Goal: Navigation & Orientation: Find specific page/section

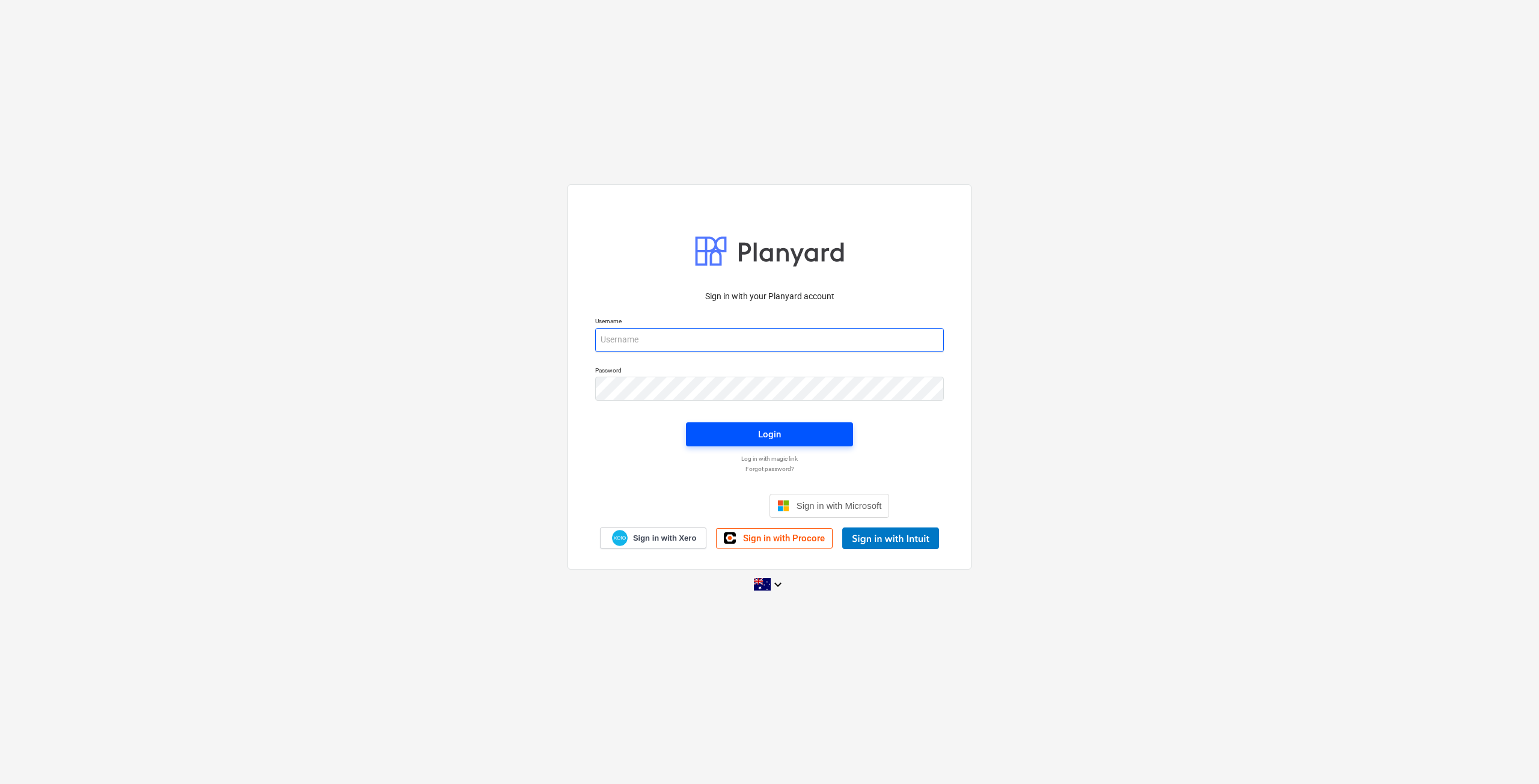
type input "[EMAIL_ADDRESS][DOMAIN_NAME]"
click at [731, 438] on span "Login" at bounding box center [769, 435] width 138 height 15
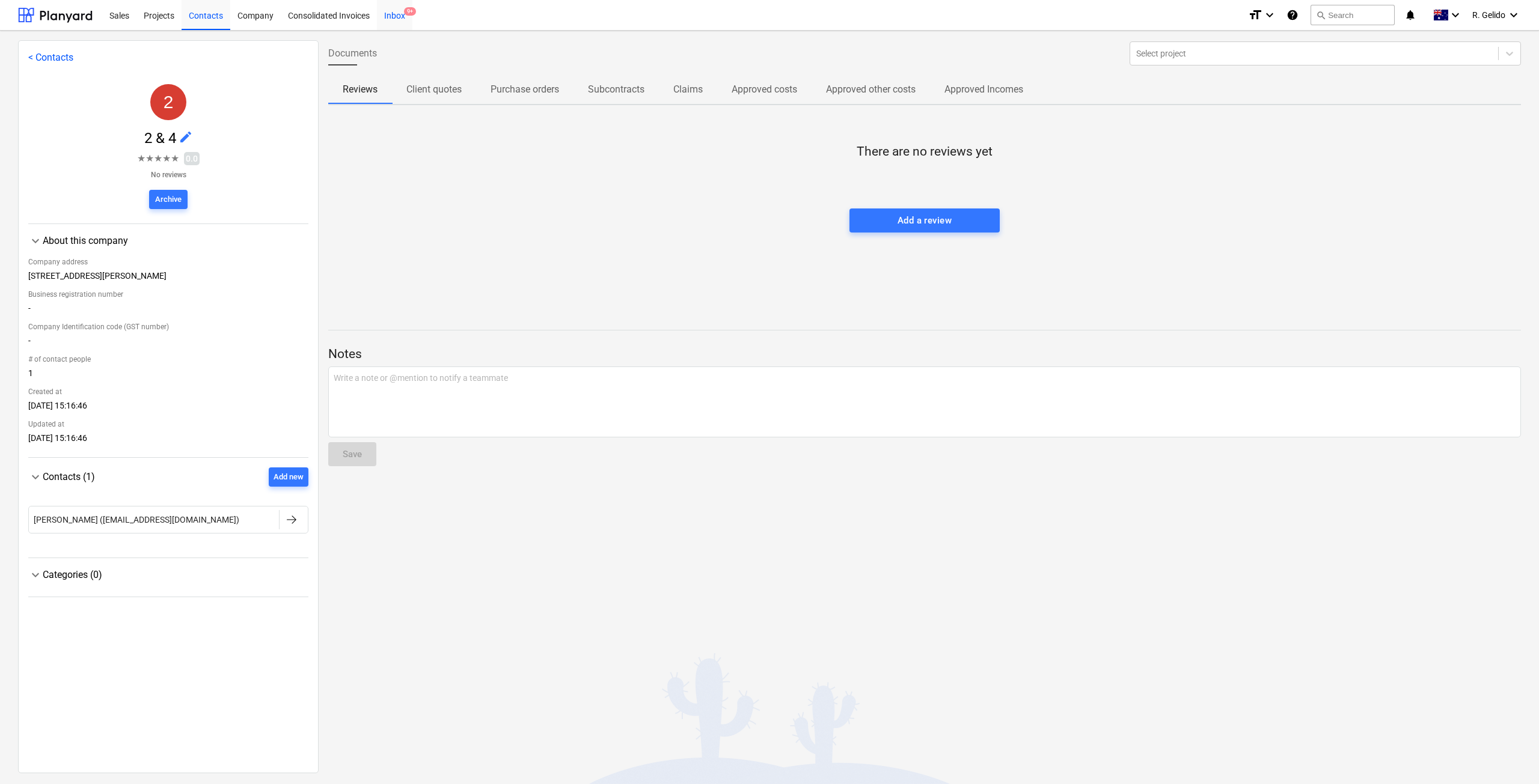
click at [406, 17] on div "Inbox 9+" at bounding box center [394, 15] width 36 height 31
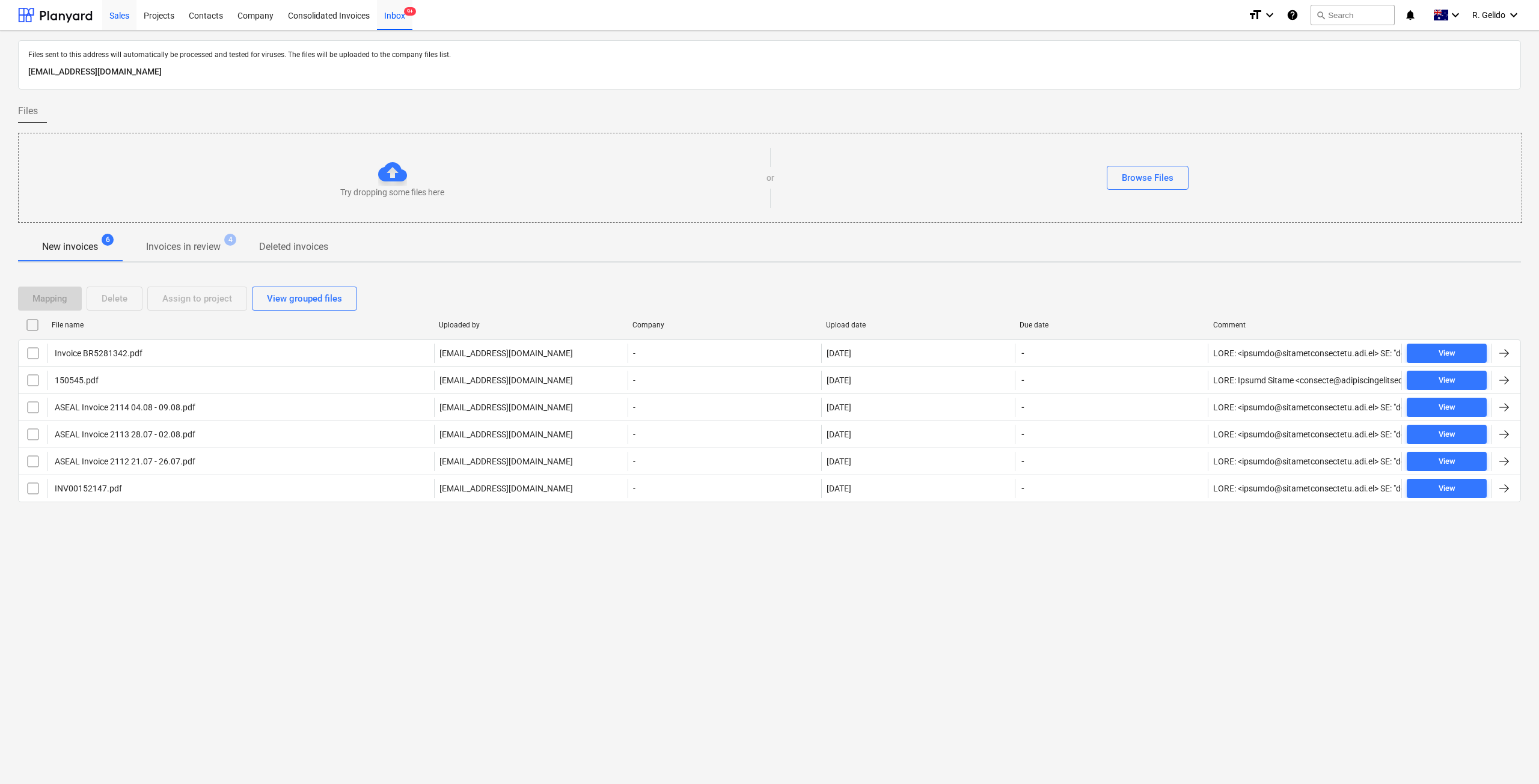
click at [121, 10] on div "Sales" at bounding box center [119, 15] width 34 height 31
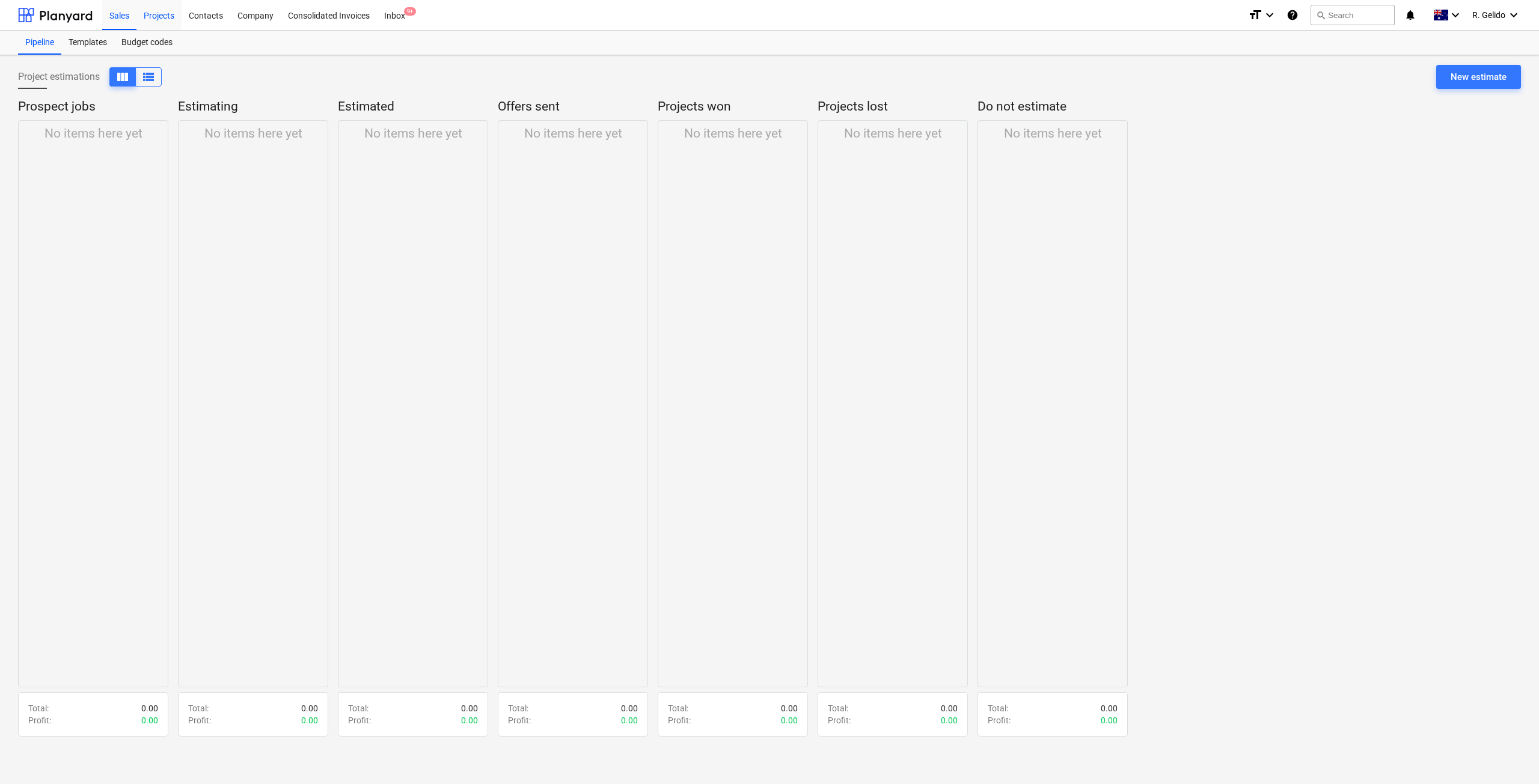
click at [171, 10] on div "Projects" at bounding box center [159, 15] width 45 height 31
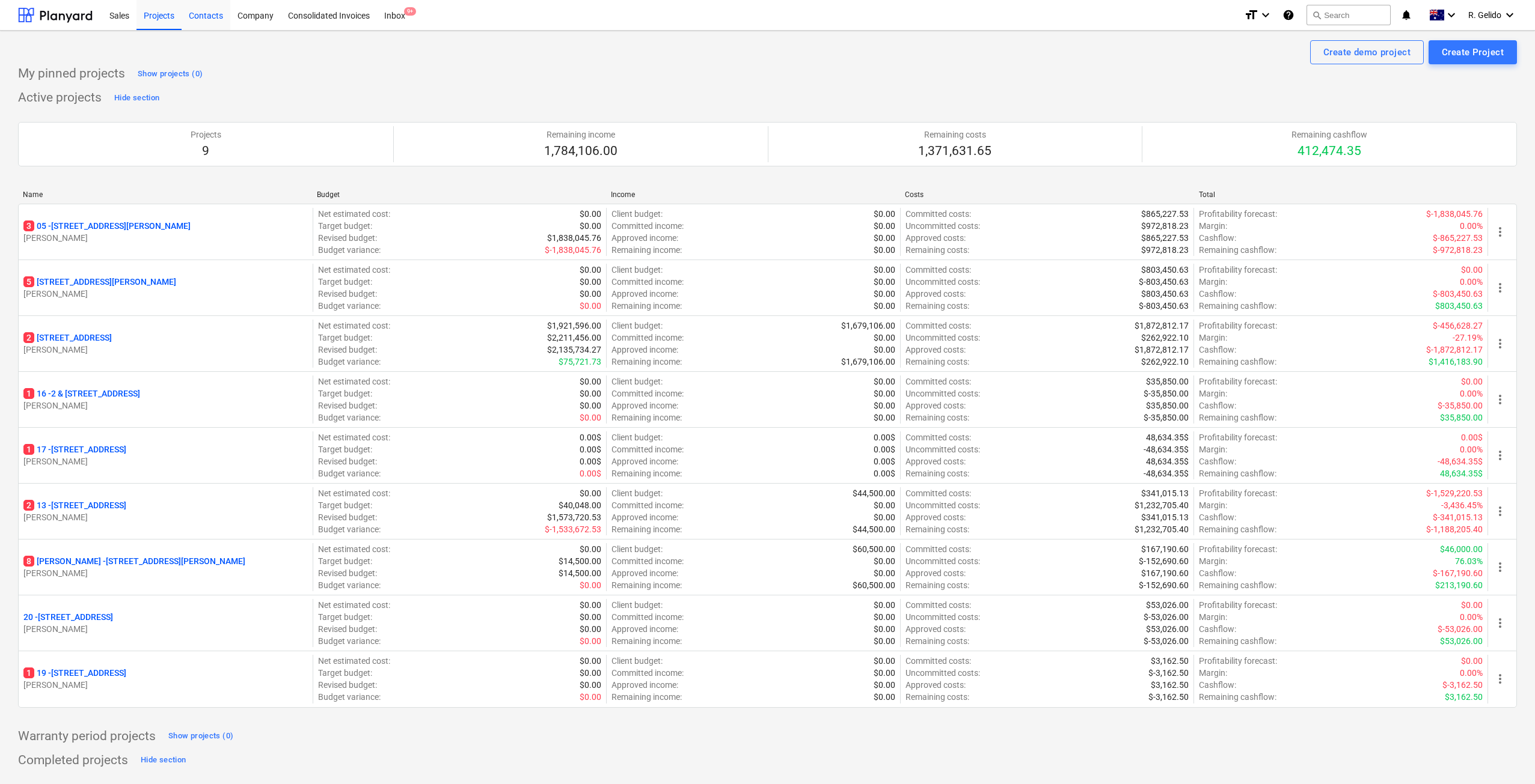
click at [208, 20] on div "Contacts" at bounding box center [206, 15] width 49 height 31
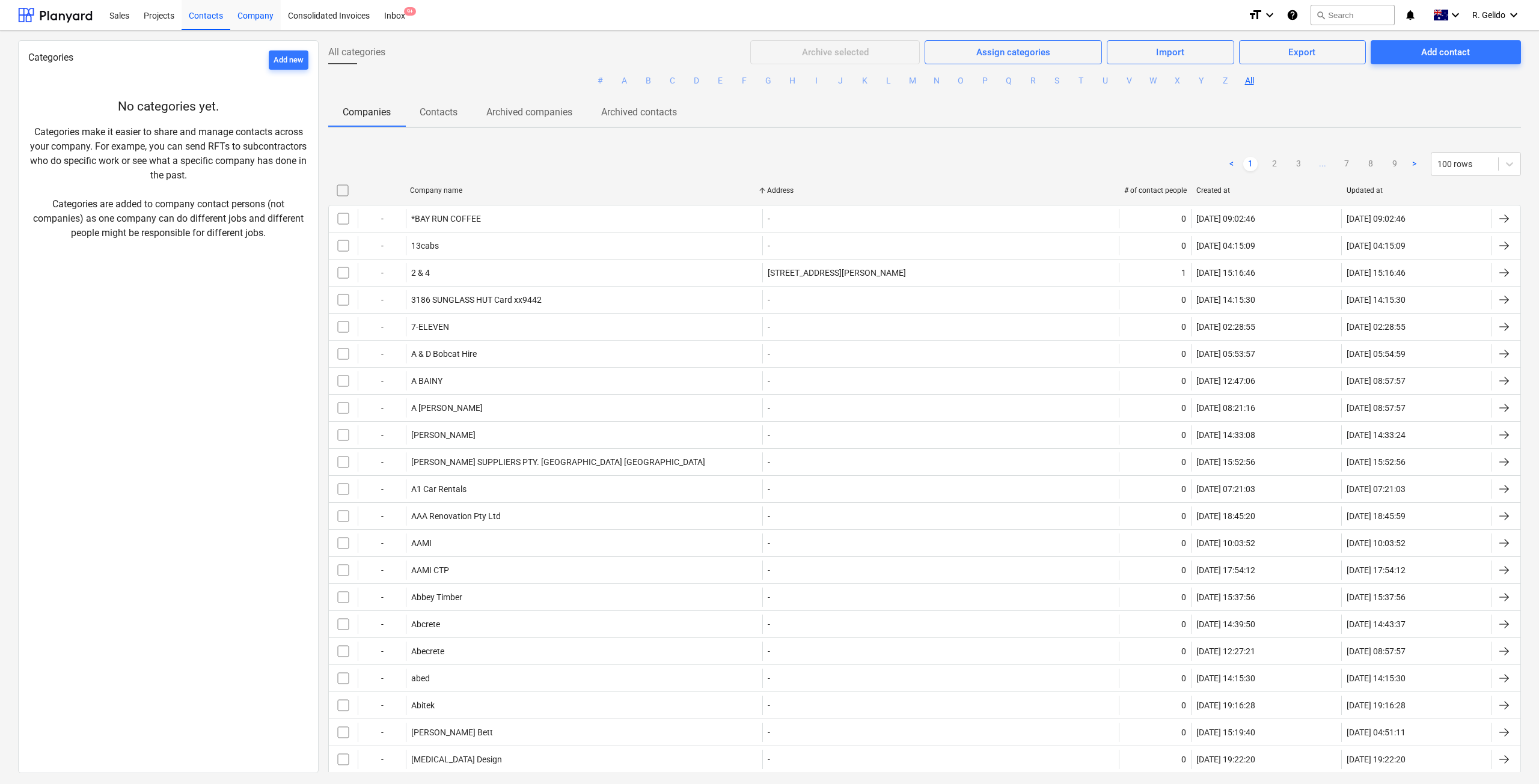
click at [244, 19] on div "Company" at bounding box center [256, 15] width 50 height 31
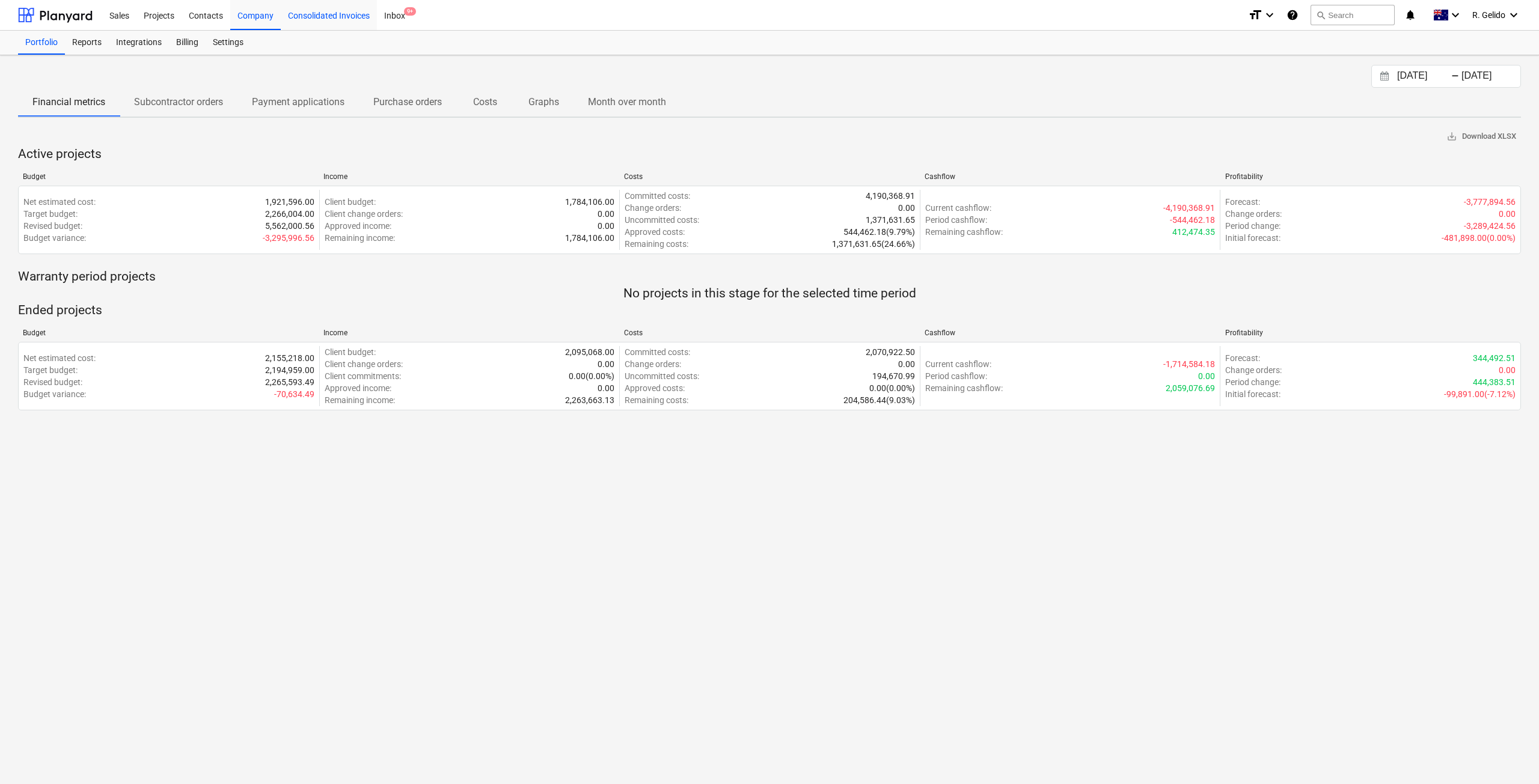
click at [298, 22] on div "Consolidated Invoices" at bounding box center [328, 15] width 96 height 31
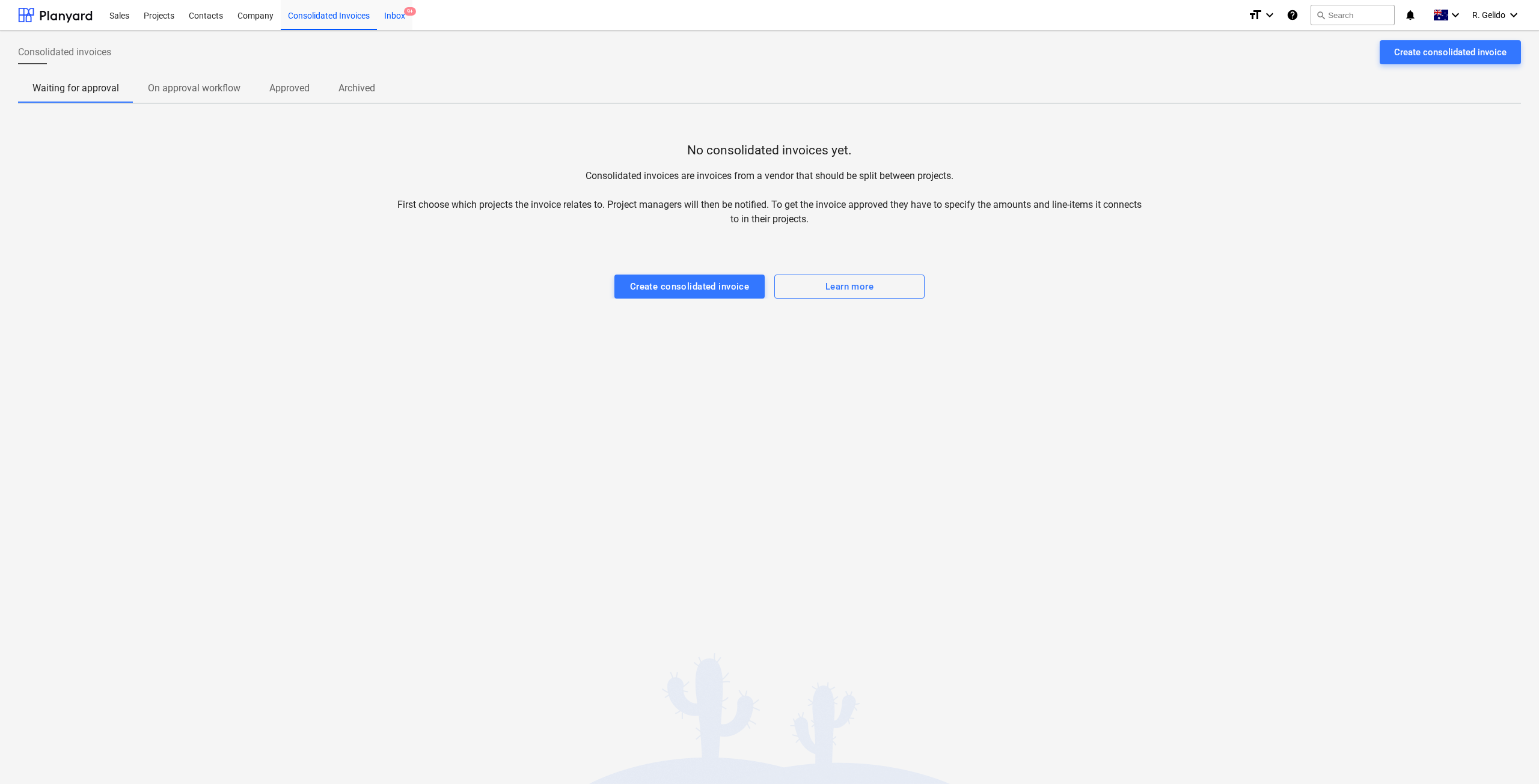
click at [394, 15] on div "Inbox 9+" at bounding box center [394, 15] width 36 height 31
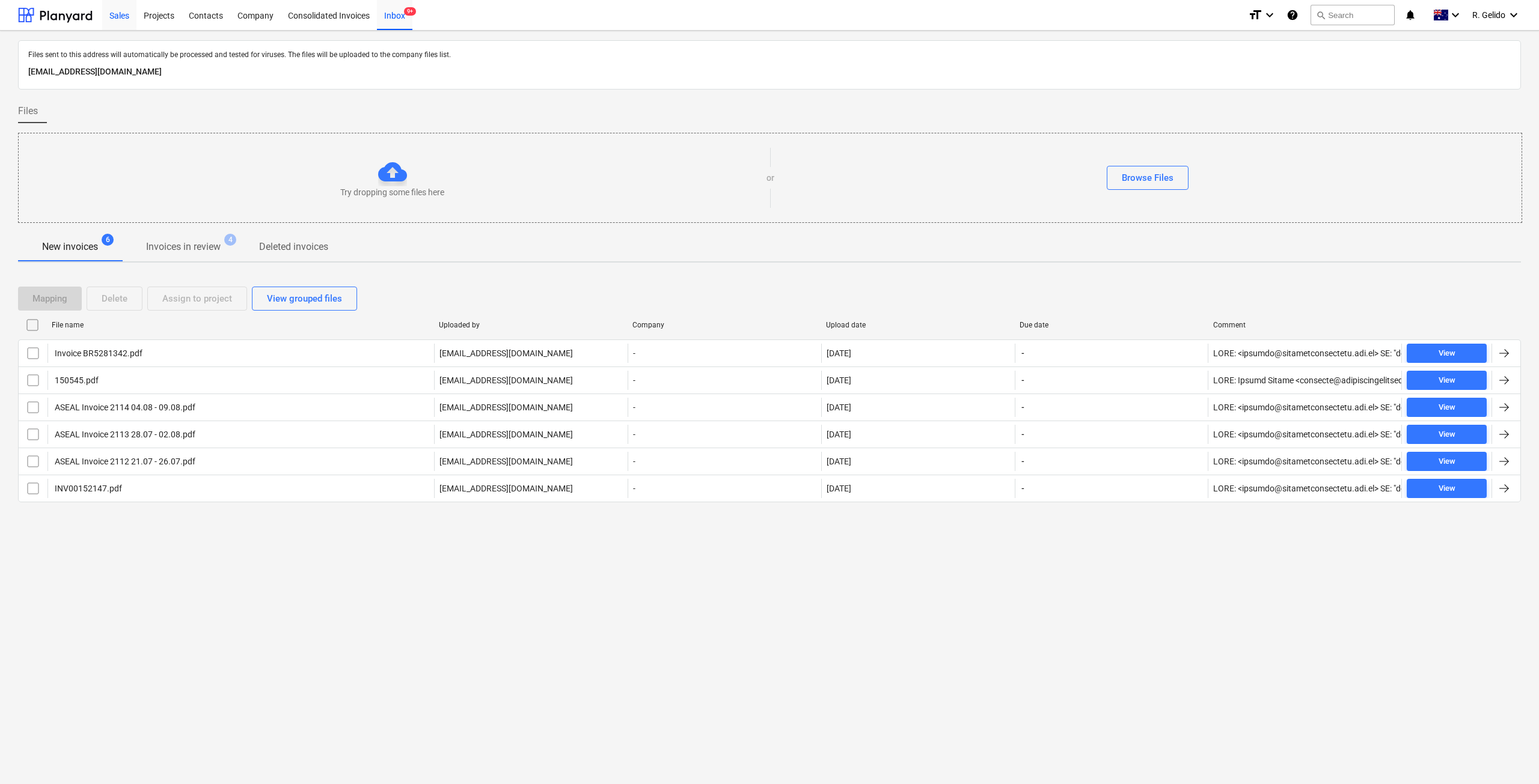
click at [123, 13] on div "Sales" at bounding box center [119, 15] width 34 height 31
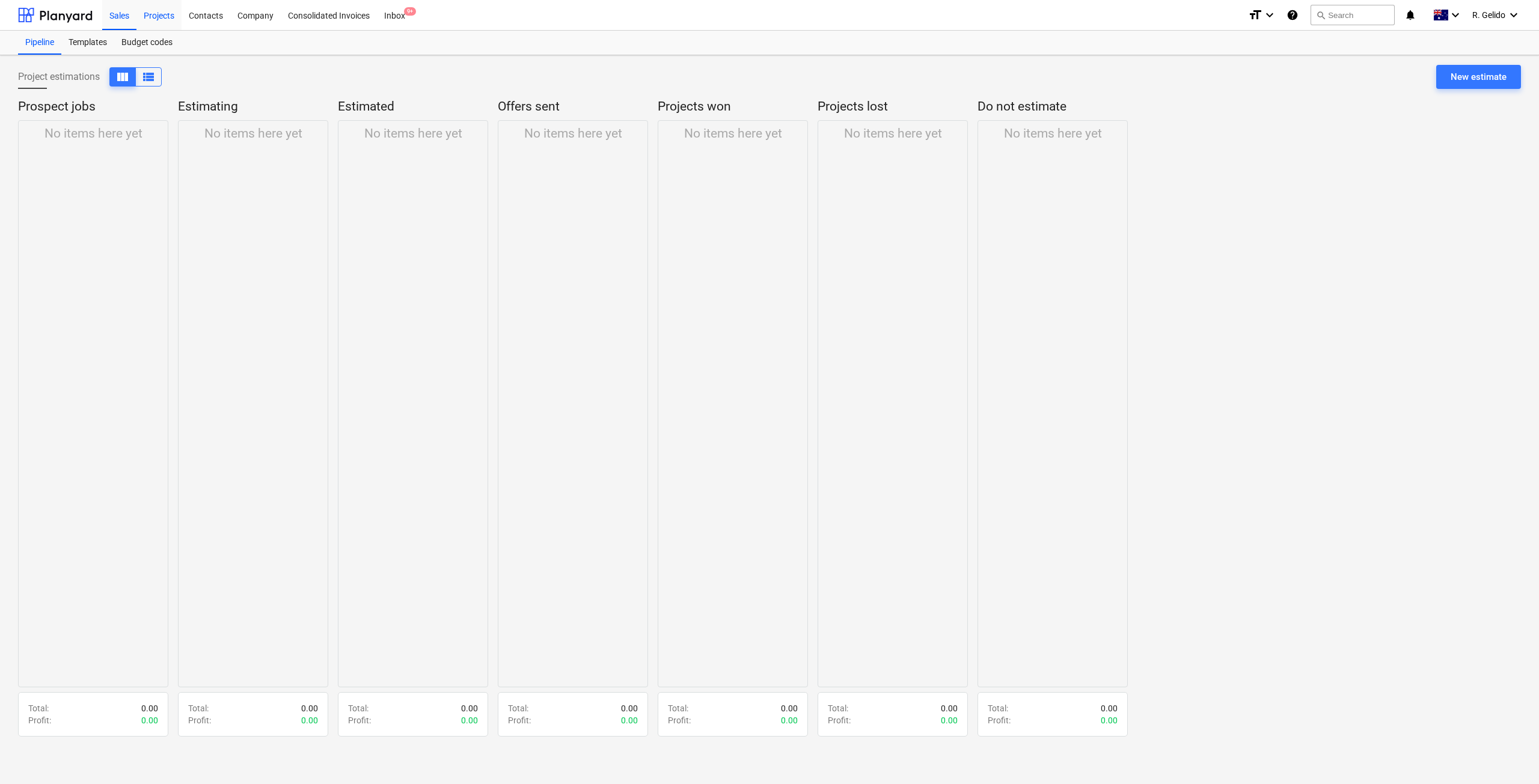
click at [151, 18] on div "Projects" at bounding box center [159, 15] width 45 height 31
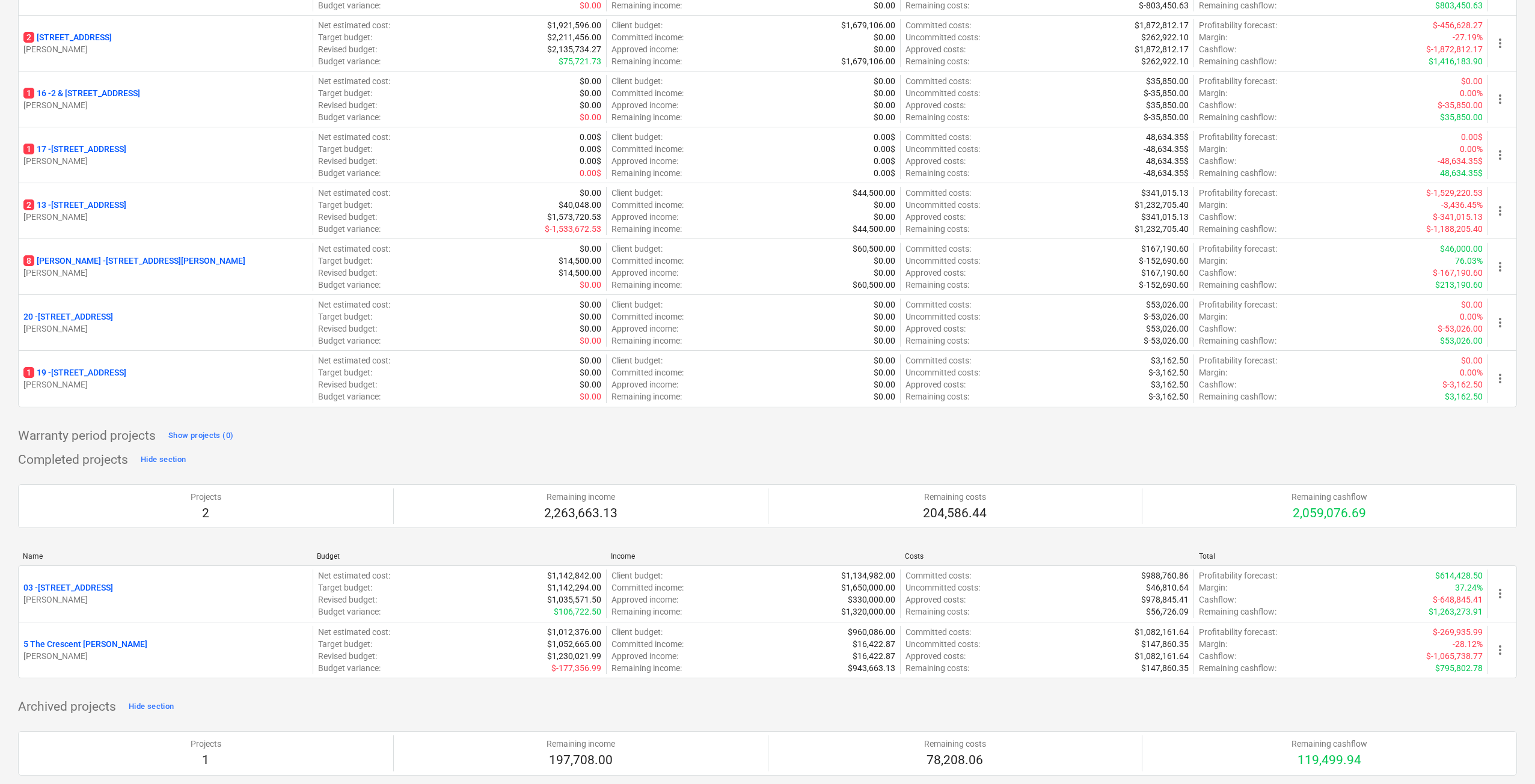
scroll to position [100, 0]
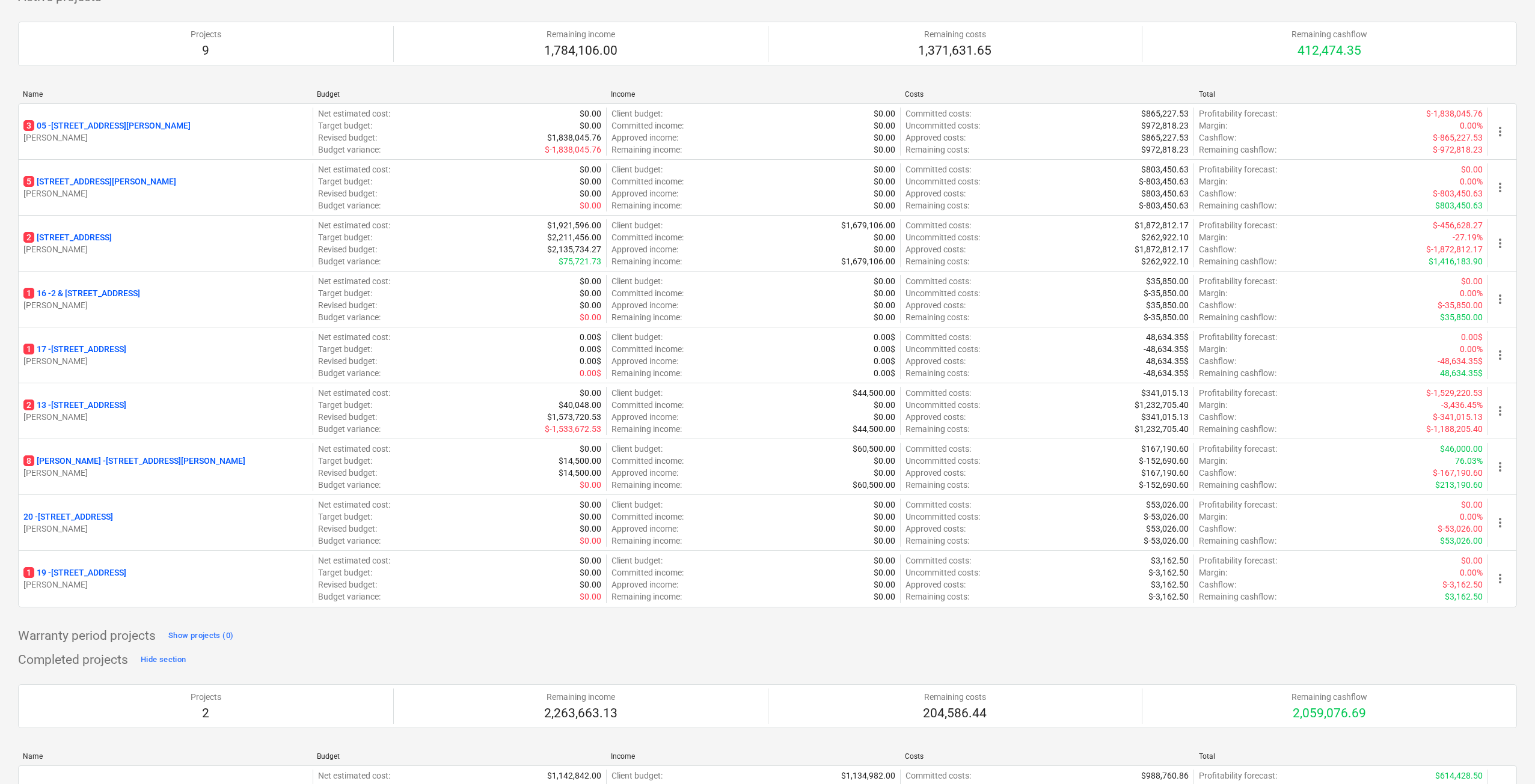
click at [768, 648] on div "My pinned projects Show projects (0) Active projects Hide section Projects 9 Re…" at bounding box center [768, 524] width 1499 height 1120
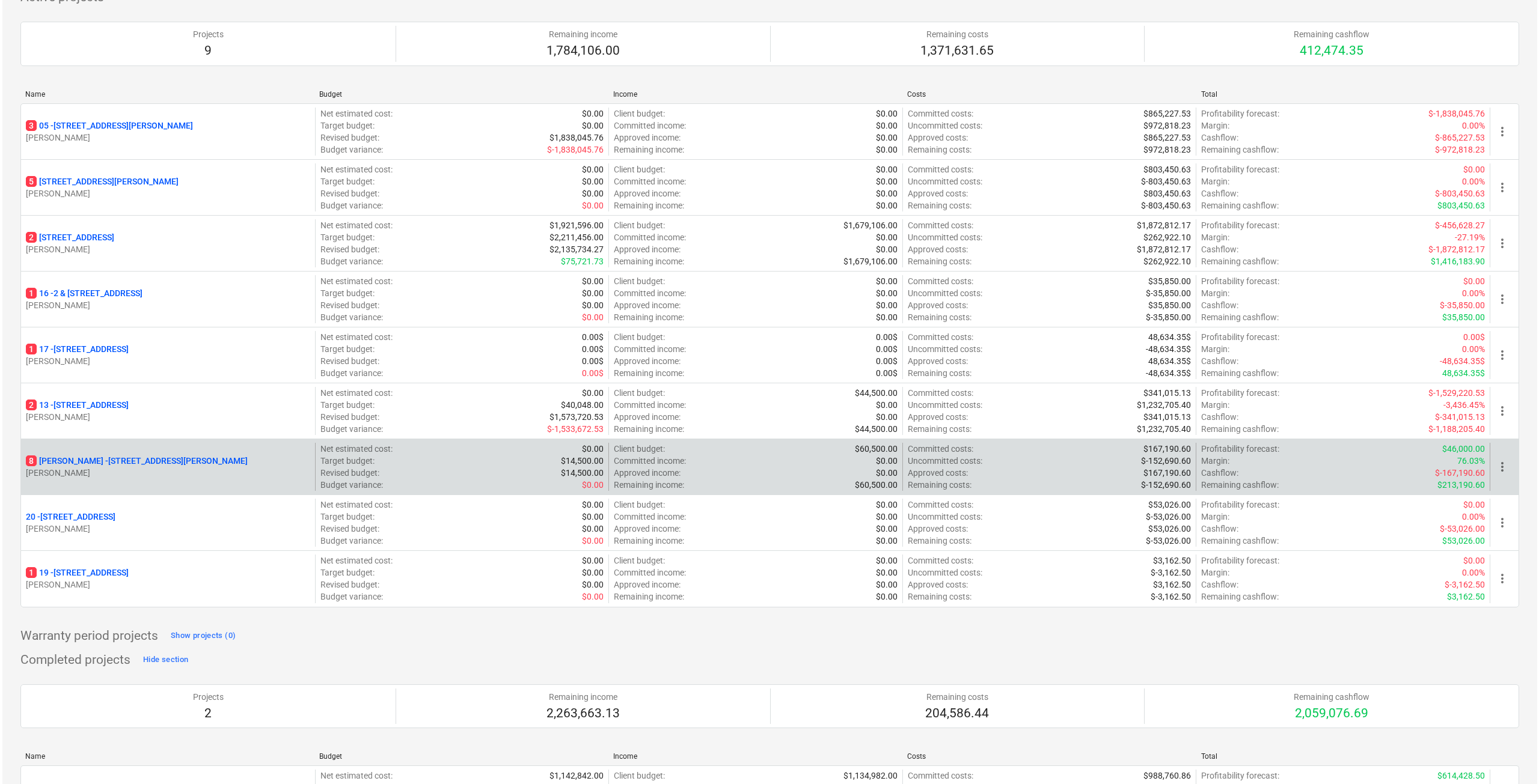
scroll to position [0, 0]
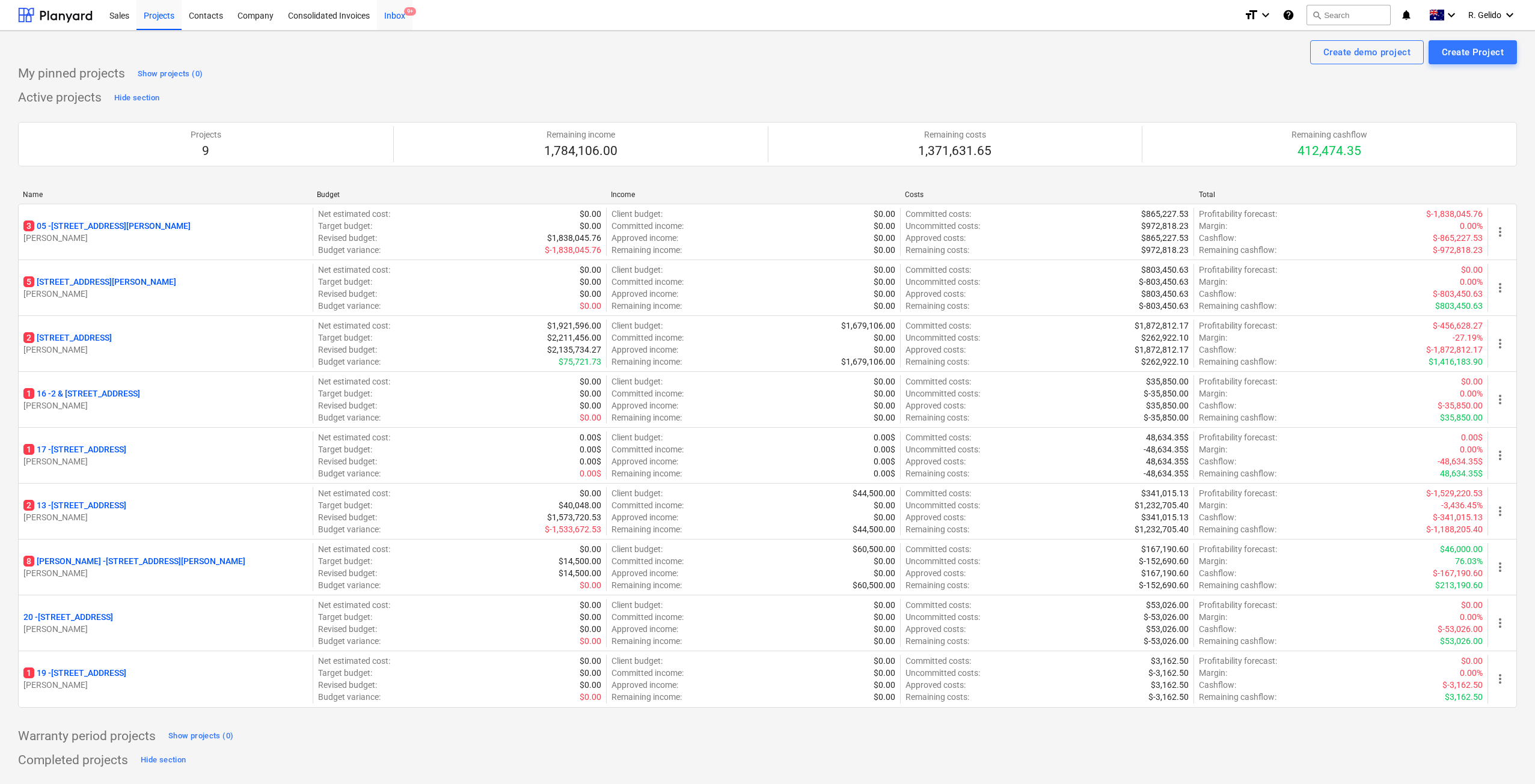
click at [398, 10] on div "Inbox 9+" at bounding box center [394, 15] width 36 height 31
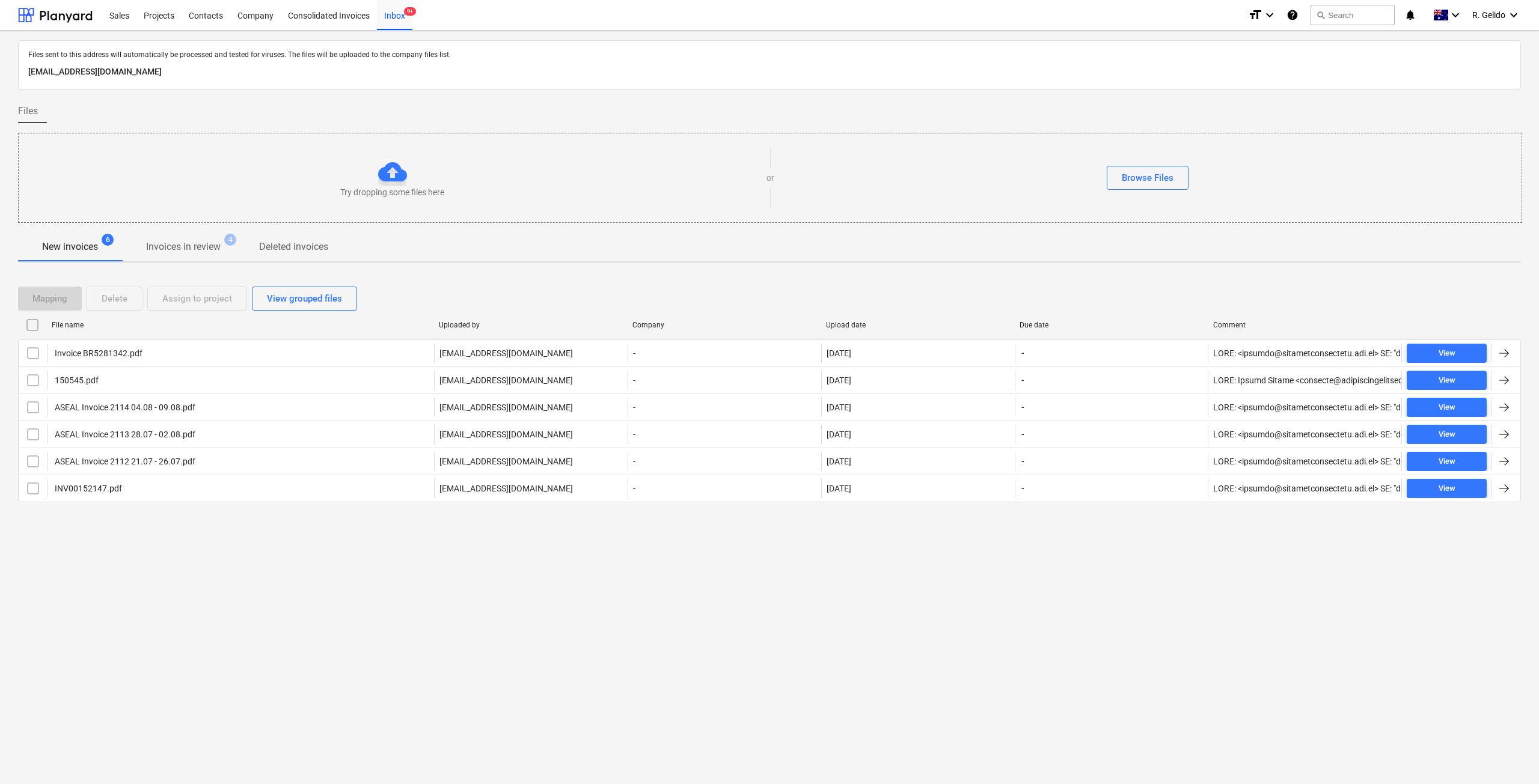
click at [636, 603] on div "Files sent to this address will automatically be processed and tested for virus…" at bounding box center [770, 407] width 1539 height 754
